Goal: Navigation & Orientation: Understand site structure

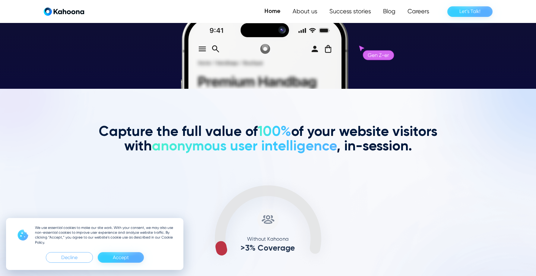
scroll to position [187, 0]
click at [123, 258] on div "Accept" at bounding box center [121, 257] width 16 height 10
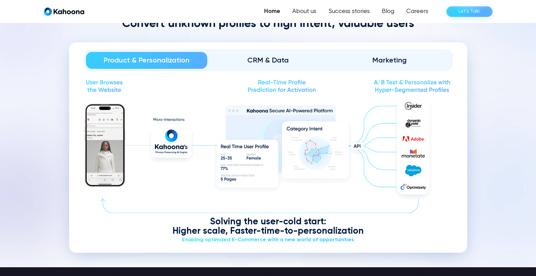
scroll to position [728, 0]
click at [283, 62] on div "CRM & Data" at bounding box center [268, 60] width 105 height 10
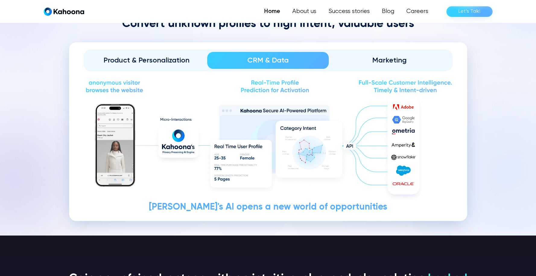
click at [378, 65] on link "Marketing" at bounding box center [390, 60] width 122 height 17
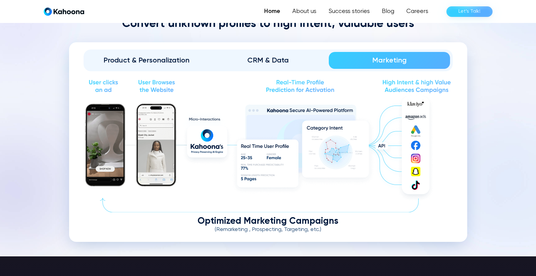
click at [269, 61] on div "CRM & Data" at bounding box center [268, 60] width 105 height 10
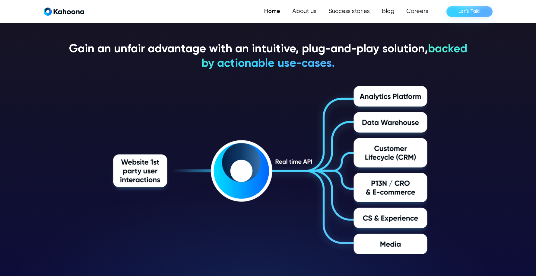
scroll to position [957, 0]
